Goal: Navigation & Orientation: Understand site structure

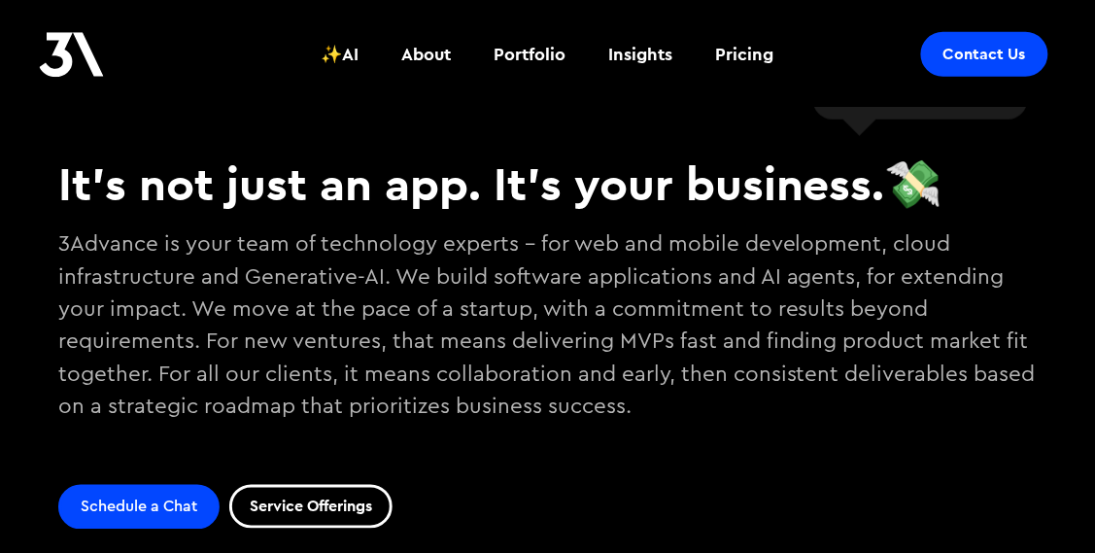
scroll to position [523, 0]
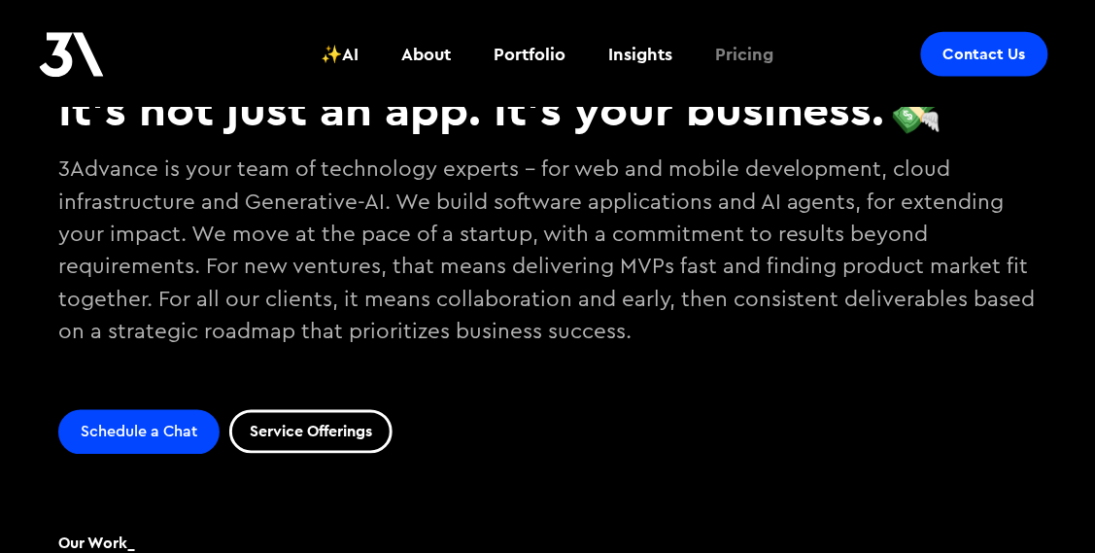
click at [747, 60] on div "Pricing" at bounding box center [745, 54] width 58 height 25
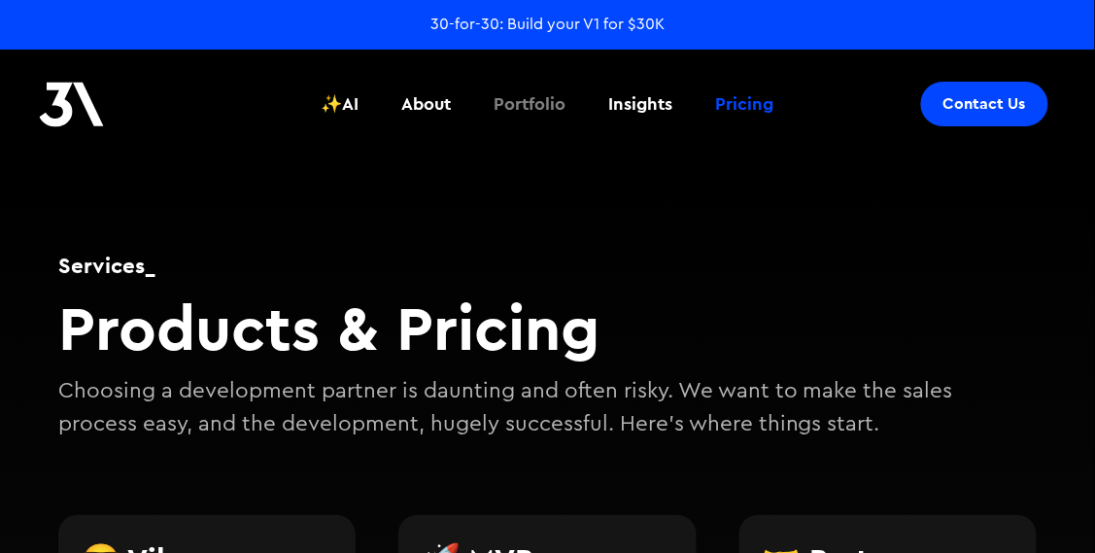
click at [546, 104] on div "Portfolio" at bounding box center [531, 103] width 72 height 25
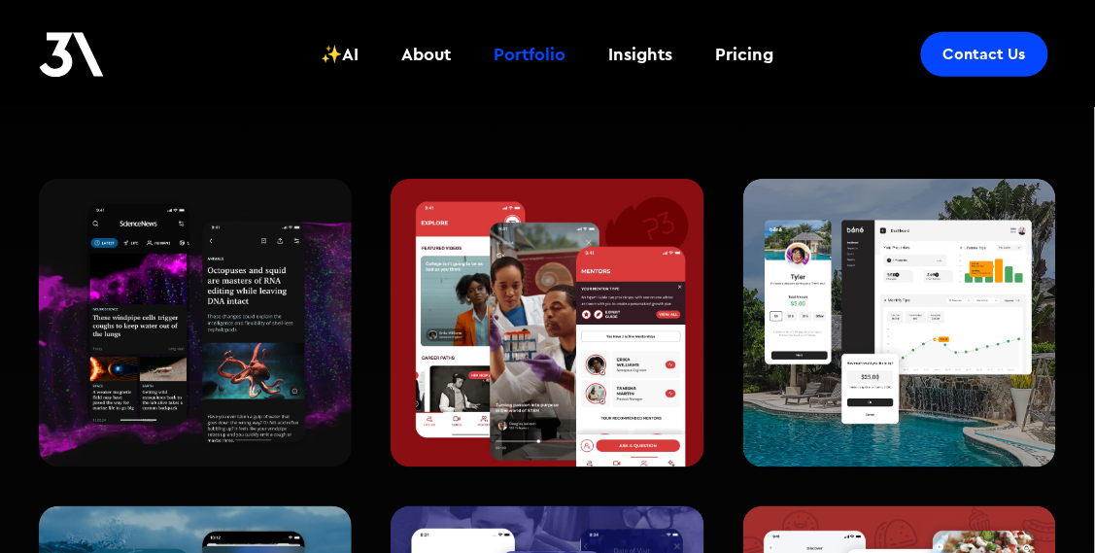
scroll to position [298, 0]
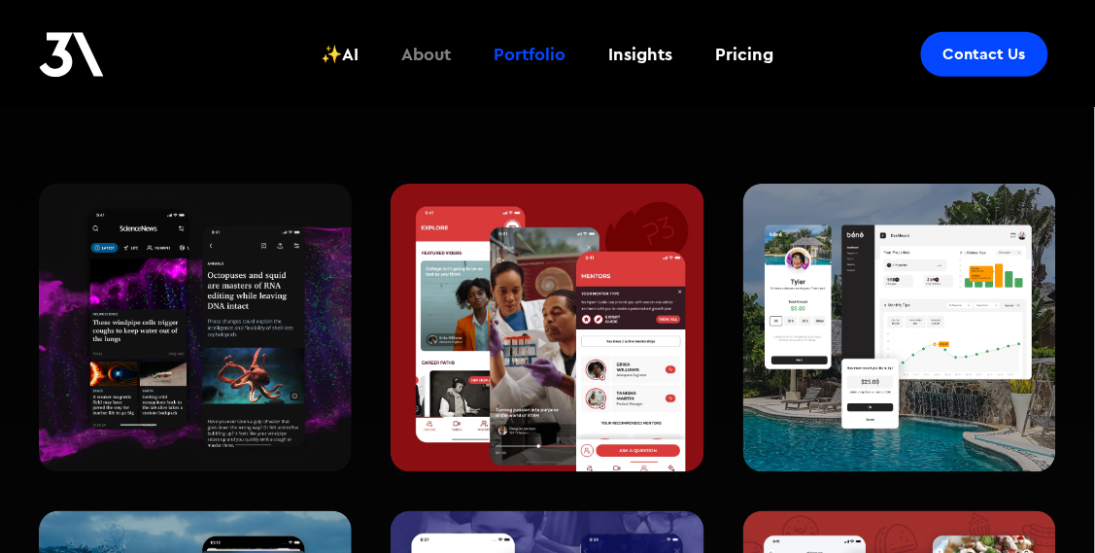
click at [433, 51] on div "About" at bounding box center [427, 54] width 50 height 25
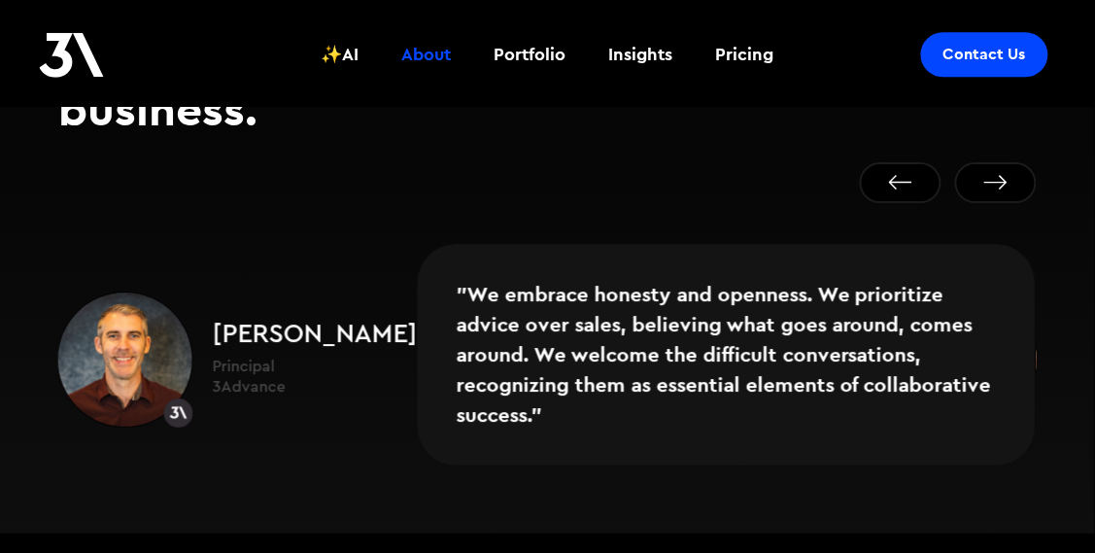
scroll to position [1270, 0]
